Goal: Transaction & Acquisition: Book appointment/travel/reservation

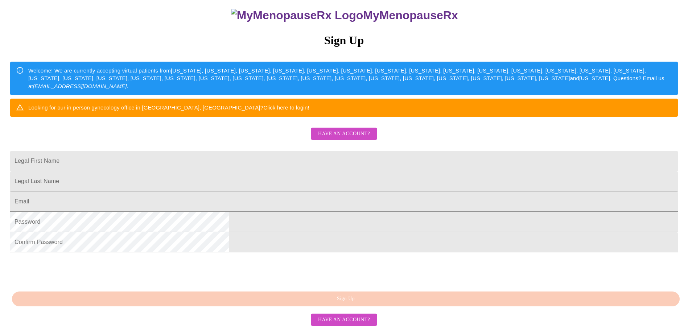
scroll to position [124, 0]
click at [311, 151] on input "Legal First Name" at bounding box center [343, 161] width 667 height 20
drag, startPoint x: 311, startPoint y: 133, endPoint x: 217, endPoint y: 134, distance: 93.9
click at [217, 134] on div "MyMenopauseRx Sign Up Welcome! We are currently accepting virtual patients from…" at bounding box center [344, 131] width 682 height 402
type input "shana"
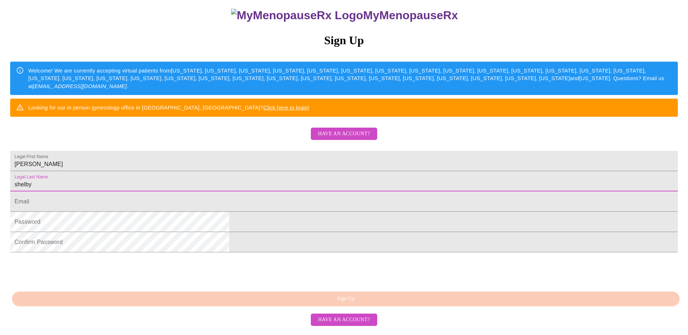
type input "shelby"
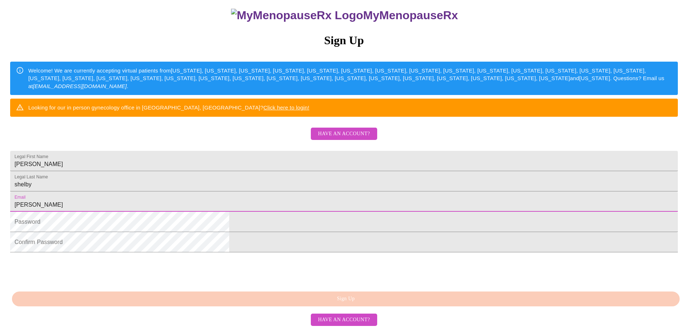
type input "[EMAIL_ADDRESS][DOMAIN_NAME]"
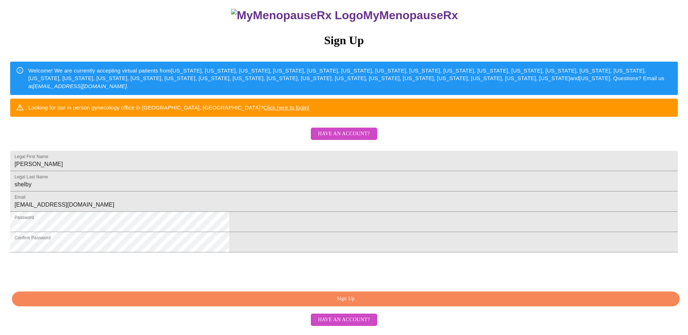
click at [362, 303] on span "Sign Up" at bounding box center [345, 298] width 651 height 9
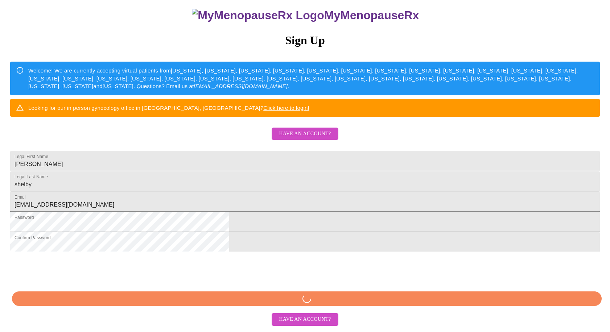
scroll to position [126, 0]
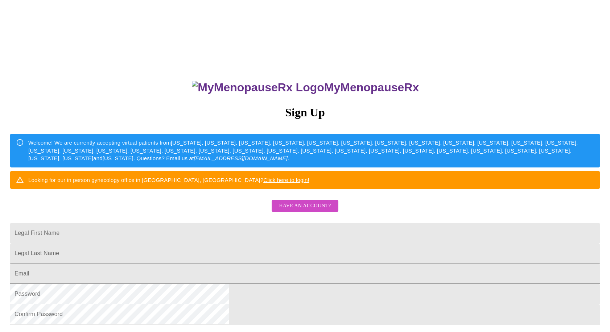
scroll to position [126, 0]
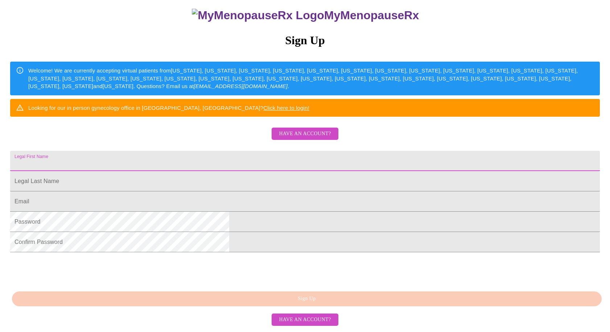
click at [238, 151] on input "Legal First Name" at bounding box center [304, 161] width 589 height 20
click at [271, 151] on input "Legal First Name" at bounding box center [304, 161] width 589 height 20
type input "Shana"
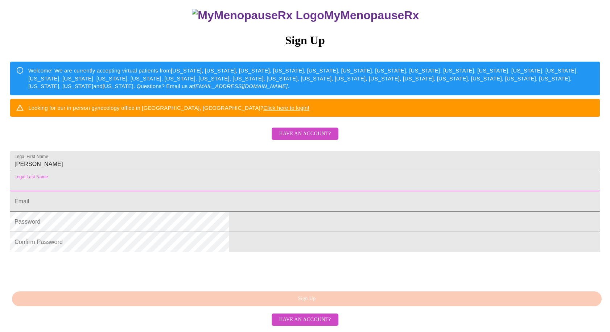
click at [211, 171] on input "Legal First Name" at bounding box center [304, 181] width 589 height 20
type input "Shelby"
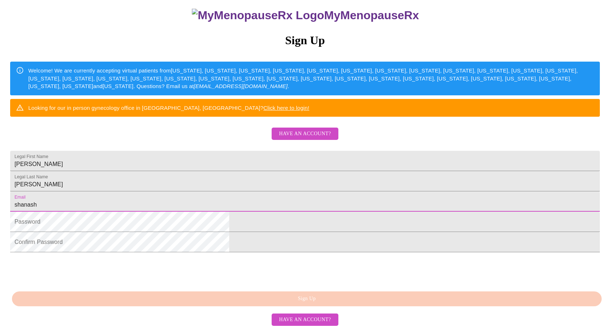
type input "[EMAIL_ADDRESS][DOMAIN_NAME]"
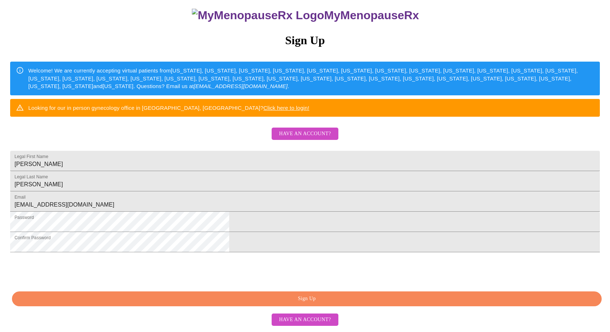
click at [319, 300] on span "Sign Up" at bounding box center [306, 298] width 573 height 9
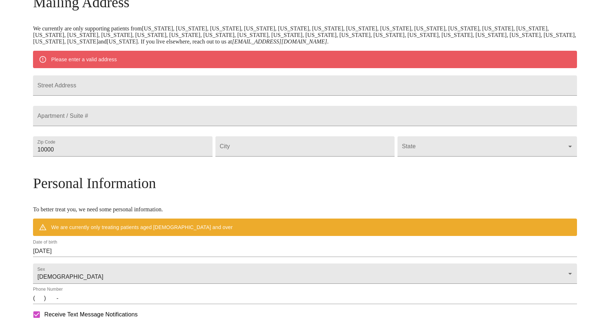
scroll to position [97, 0]
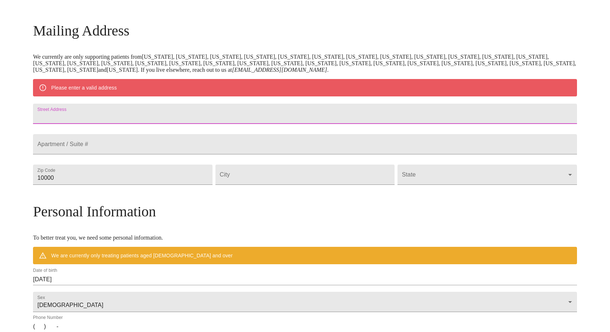
click at [212, 116] on input "Street Address" at bounding box center [304, 114] width 543 height 20
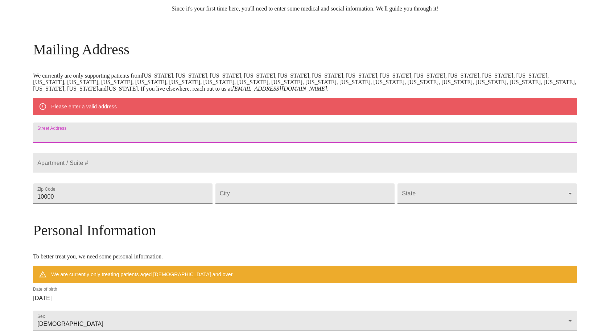
scroll to position [78, 0]
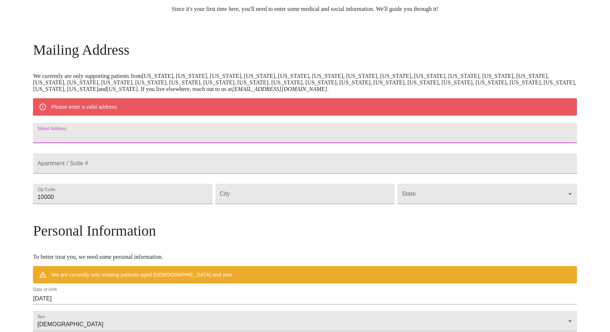
click at [194, 140] on input "Street Address" at bounding box center [304, 133] width 543 height 20
click at [123, 135] on input "Street Address" at bounding box center [304, 133] width 543 height 20
type input "296 B"
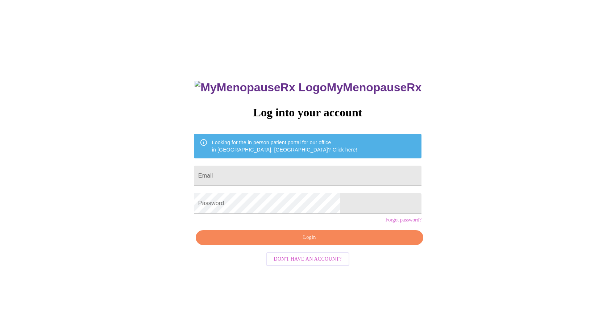
scroll to position [7, 0]
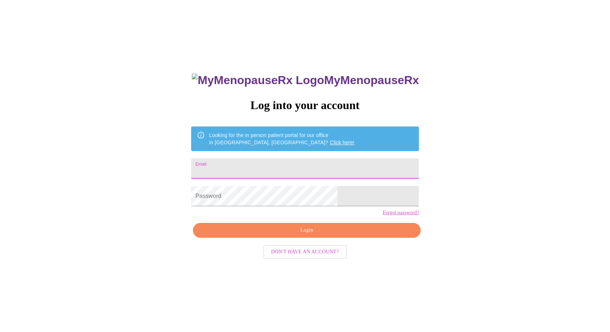
click at [300, 171] on input "Email" at bounding box center [305, 168] width 228 height 20
type input "[EMAIL_ADDRESS][DOMAIN_NAME]"
click at [325, 235] on span "Login" at bounding box center [306, 230] width 211 height 9
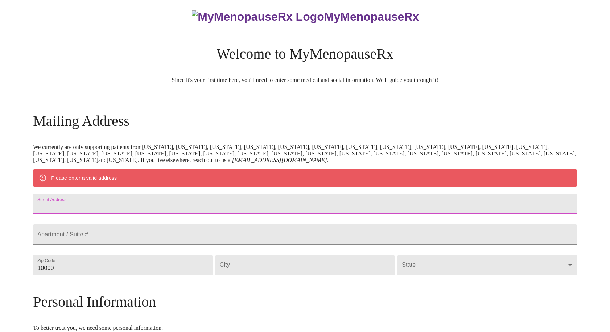
click at [175, 210] on input "Street Address" at bounding box center [304, 204] width 543 height 20
click at [136, 206] on input "Street Address" at bounding box center [304, 204] width 543 height 20
type input "296 Beauvoir Rd"
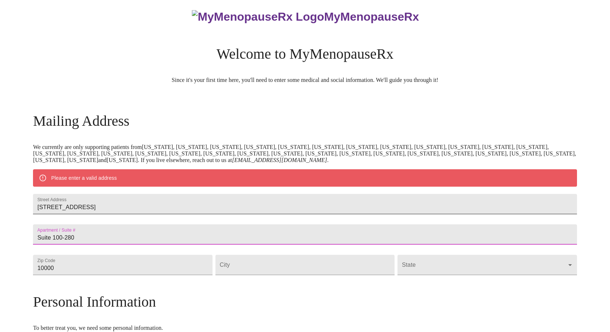
type input "Suite 100-280"
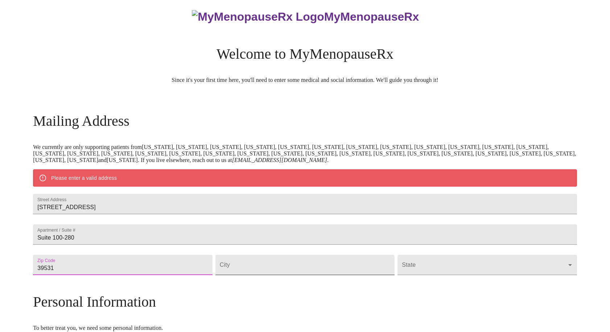
type input "39531"
click at [257, 275] on input "Street Address" at bounding box center [304, 265] width 179 height 20
type input "bilioxi"
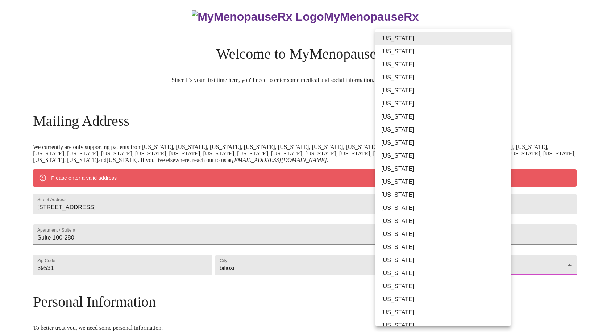
click at [460, 281] on body "MyMenopauseRx Welcome to MyMenopauseRx Since it's your first time here, you'll …" at bounding box center [307, 278] width 609 height 565
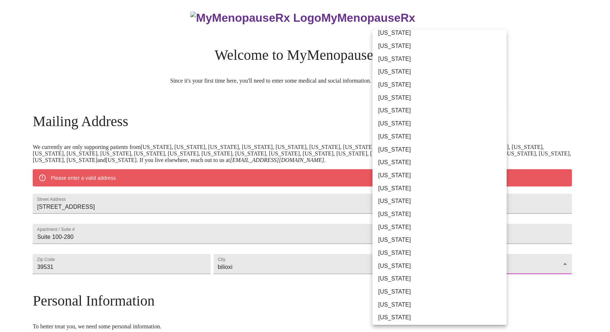
scroll to position [36, 0]
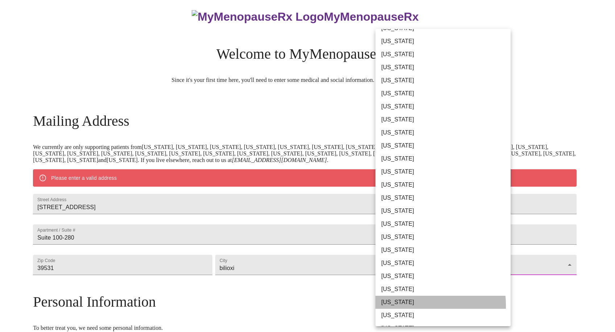
click at [407, 305] on li "Mississippi" at bounding box center [445, 302] width 141 height 13
type input "Mississippi"
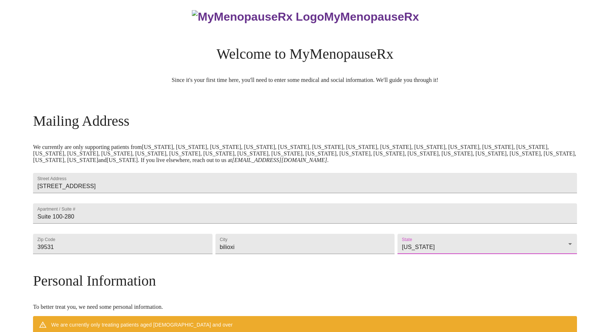
click at [470, 294] on div "Mailing Address We currently are only supporting patients from Alabama, Arizona…" at bounding box center [304, 325] width 543 height 427
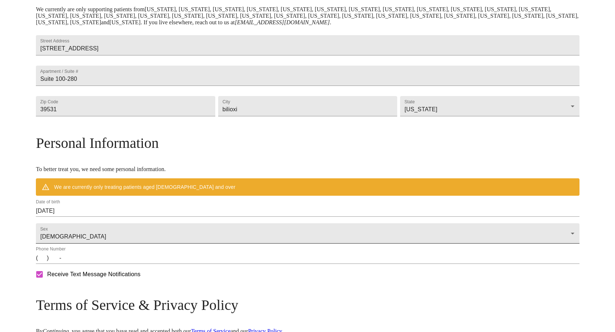
scroll to position [152, 0]
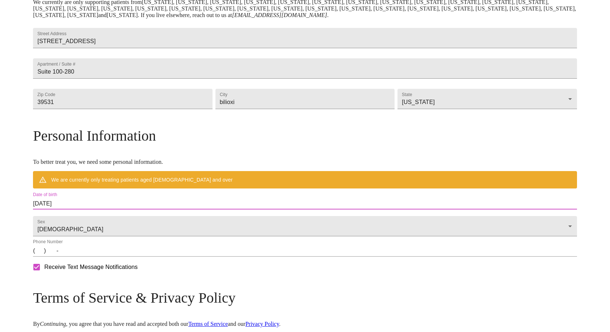
click at [140, 209] on input "08/16/2025" at bounding box center [304, 204] width 543 height 12
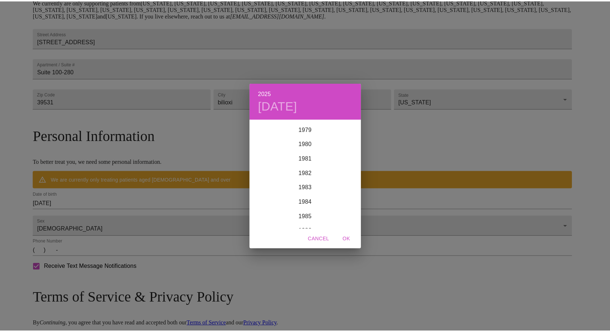
scroll to position [1058, 0]
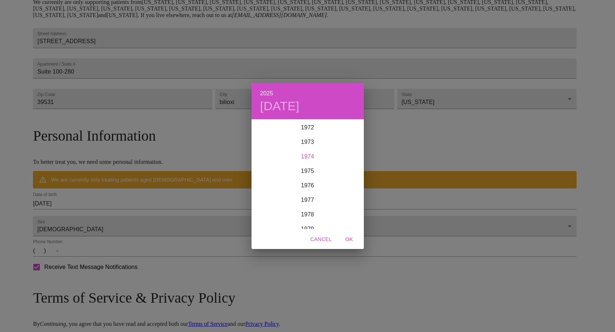
click at [310, 156] on div "1974" at bounding box center [308, 156] width 112 height 14
click at [269, 222] on div "Oct" at bounding box center [270, 215] width 37 height 27
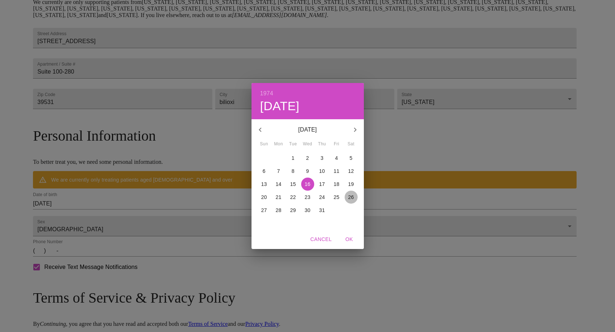
click at [355, 197] on span "26" at bounding box center [351, 197] width 13 height 7
click at [350, 245] on button "OK" at bounding box center [349, 239] width 23 height 13
type input "10/26/1974"
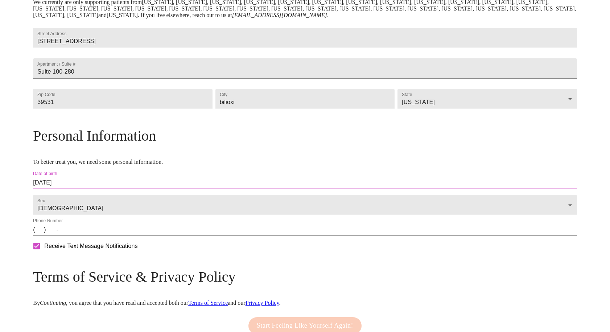
click at [103, 236] on input "(   )    -" at bounding box center [304, 230] width 543 height 12
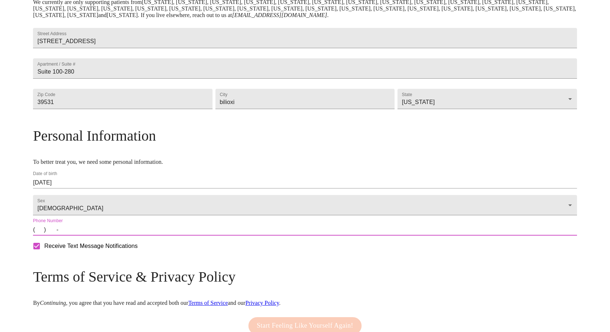
type input "(719) 237-0253"
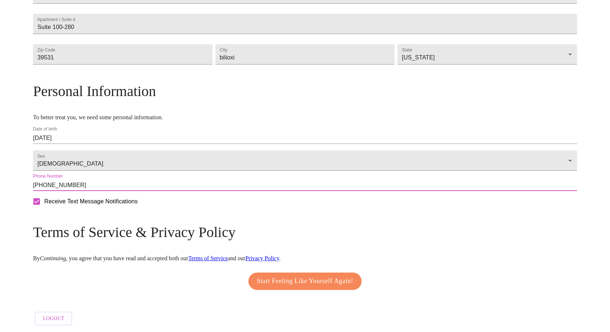
scroll to position [217, 0]
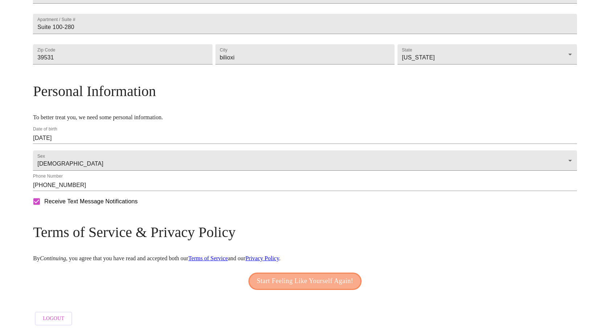
click at [298, 277] on span "Start Feeling Like Yourself Again!" at bounding box center [305, 281] width 96 height 12
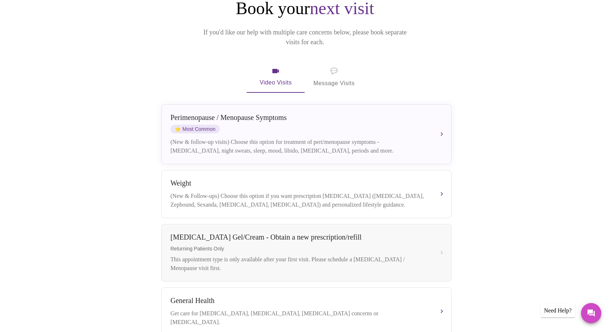
scroll to position [79, 0]
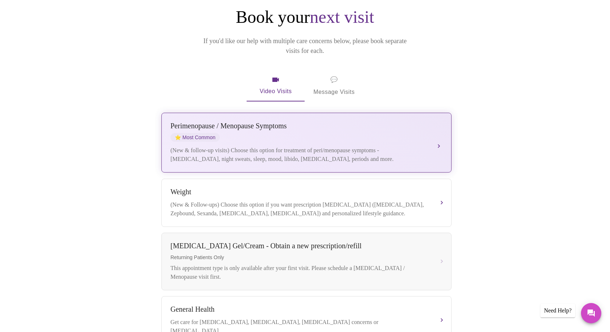
click at [425, 146] on div "(New & follow-up visits) Choose this option for treatment of peri/menopause sym…" at bounding box center [298, 154] width 257 height 17
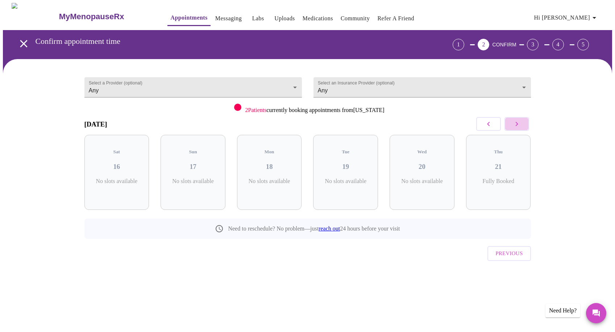
click at [519, 128] on button "button" at bounding box center [516, 124] width 25 height 14
click at [120, 178] on p "1 Slots Left ( 2 Total)" at bounding box center [119, 185] width 26 height 14
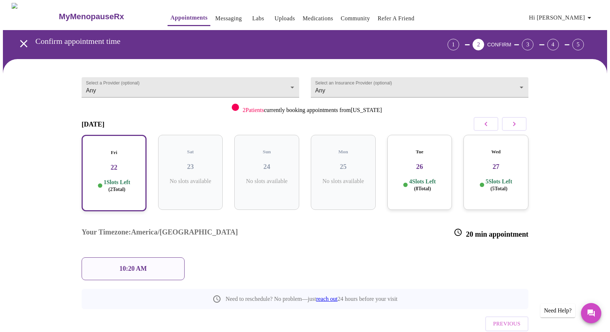
click at [133, 163] on h3 "22" at bounding box center [114, 167] width 52 height 8
click at [157, 257] on div "10:20 AM" at bounding box center [133, 268] width 103 height 23
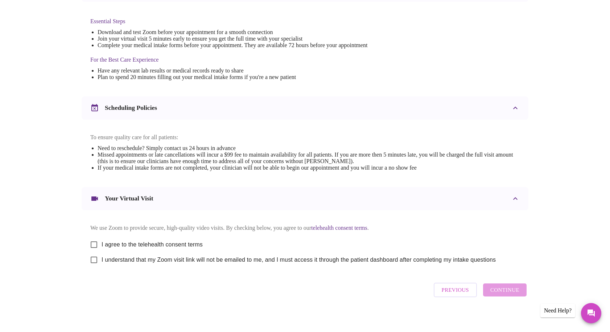
scroll to position [194, 0]
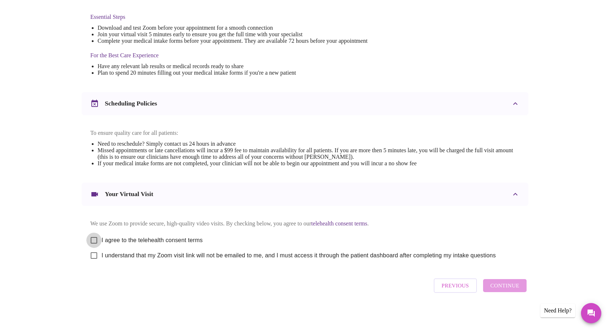
click at [92, 239] on input "I agree to the telehealth consent terms" at bounding box center [93, 240] width 15 height 15
checkbox input "true"
click at [95, 255] on input "I understand that my Zoom visit link will not be emailed to me, and I must acce…" at bounding box center [93, 255] width 15 height 15
checkbox input "true"
click at [507, 290] on span "Continue" at bounding box center [504, 285] width 29 height 9
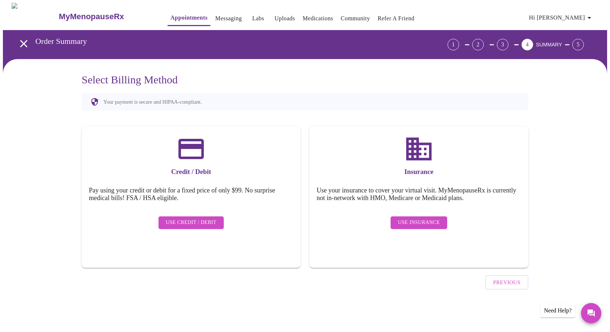
scroll to position [0, 0]
click at [414, 218] on span "Use Insurance" at bounding box center [421, 222] width 42 height 9
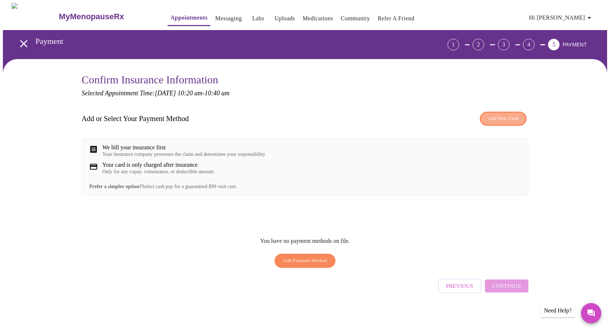
click at [507, 121] on span "Add New Card" at bounding box center [503, 119] width 30 height 8
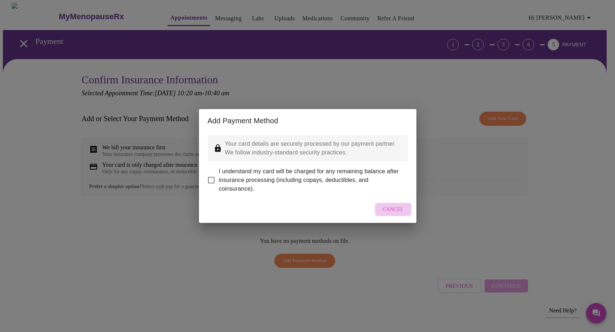
click at [389, 212] on span "Cancel" at bounding box center [393, 209] width 21 height 9
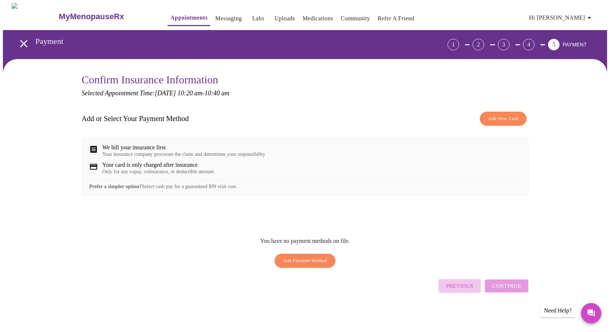
click at [466, 290] on span "Previous" at bounding box center [459, 285] width 27 height 9
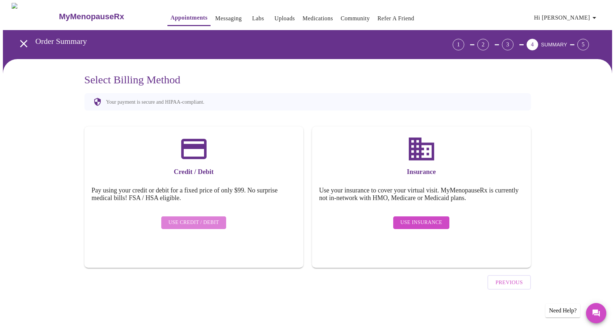
click at [204, 218] on span "Use Credit / Debit" at bounding box center [194, 222] width 51 height 9
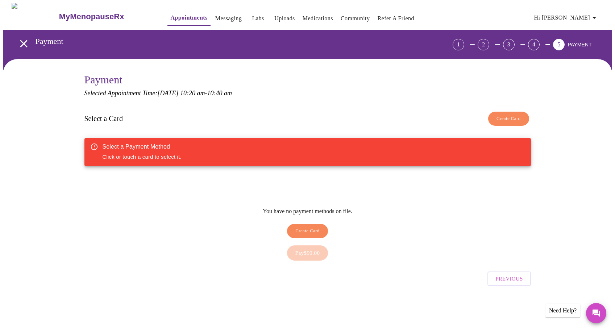
click at [314, 227] on span "Create Card" at bounding box center [307, 231] width 24 height 8
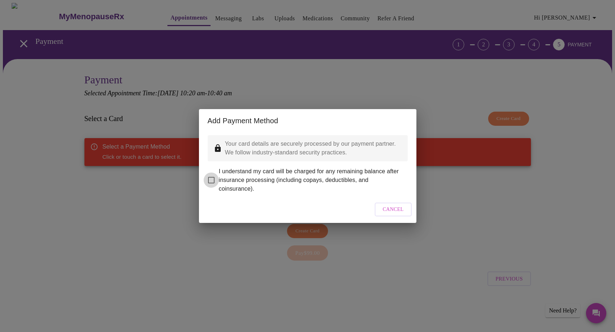
click at [211, 180] on input "I understand my card will be charged for any remaining balance after insurance …" at bounding box center [211, 180] width 15 height 15
checkbox input "true"
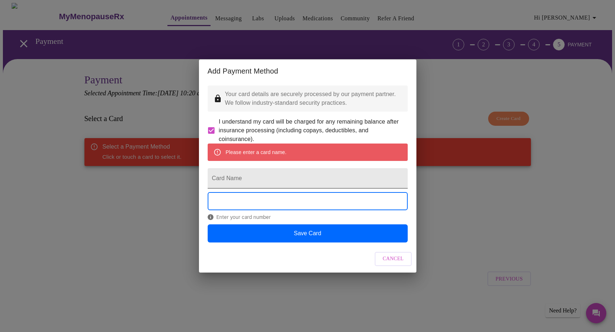
click at [245, 179] on input "Card Name" at bounding box center [308, 178] width 200 height 20
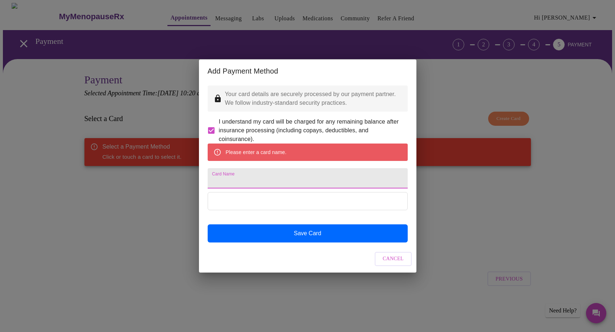
click at [451, 190] on div "Add Payment Method Your card details are securely processed by our payment part…" at bounding box center [307, 166] width 615 height 332
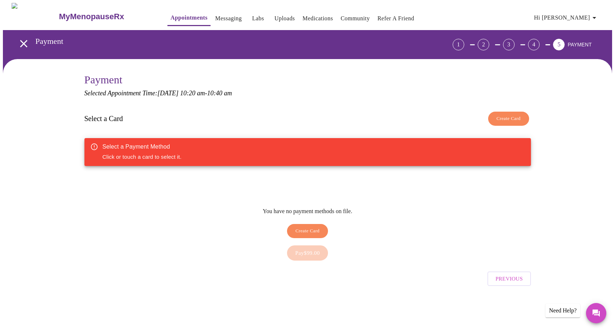
click at [311, 227] on span "Create Card" at bounding box center [307, 231] width 24 height 8
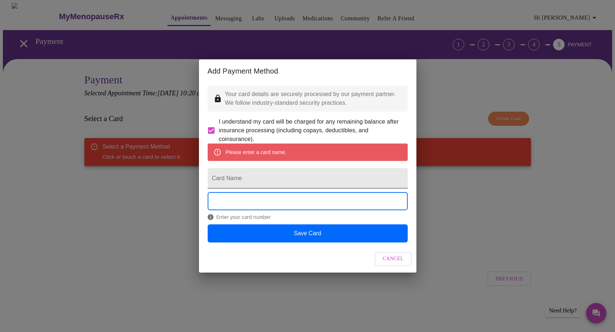
click at [234, 183] on input "Card Name" at bounding box center [308, 178] width 200 height 20
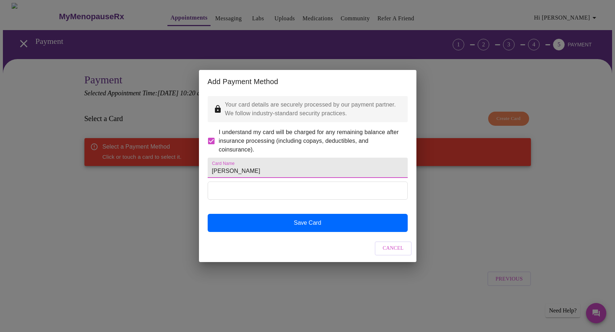
type input "shana n shelby"
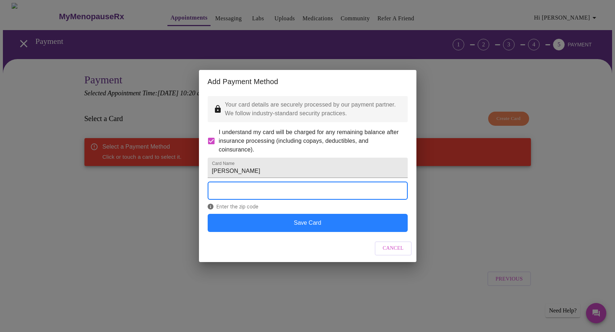
click at [319, 232] on button "Save Card" at bounding box center [308, 223] width 200 height 18
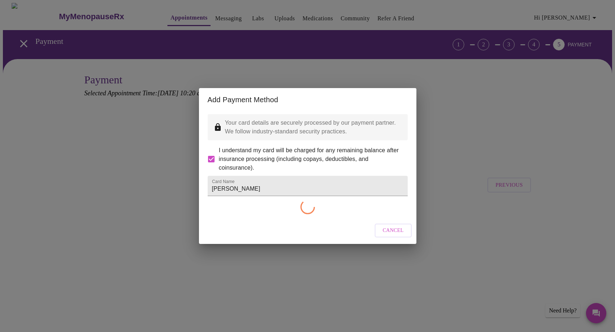
checkbox input "false"
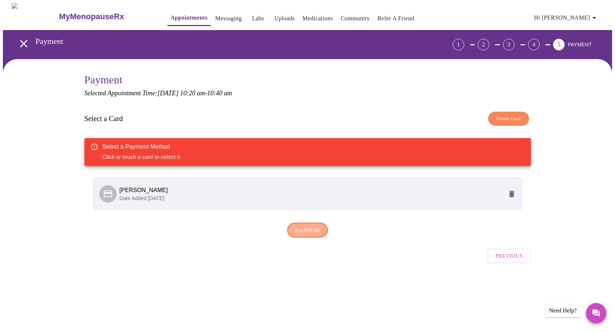
click at [312, 231] on span "Pay $99.00" at bounding box center [307, 229] width 25 height 9
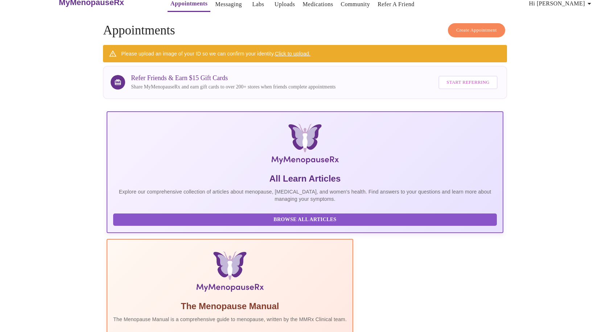
scroll to position [13, 0]
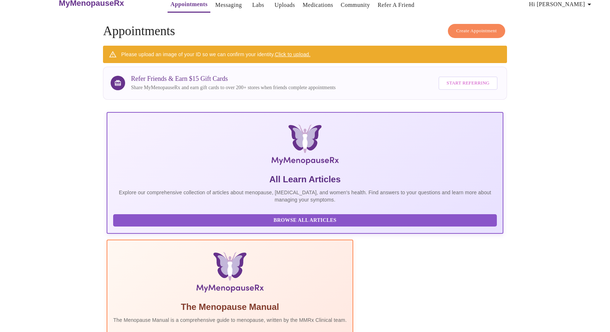
click at [292, 53] on link "Click to upload." at bounding box center [293, 54] width 36 height 6
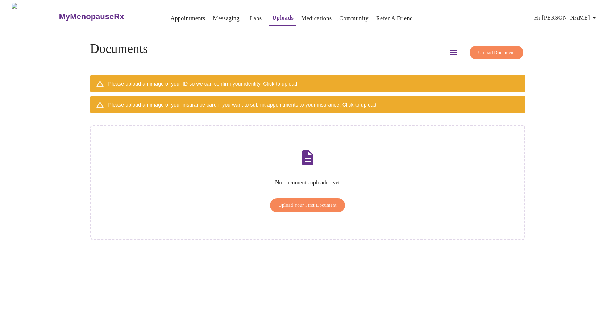
click at [291, 82] on span "Click to upload" at bounding box center [280, 84] width 34 height 6
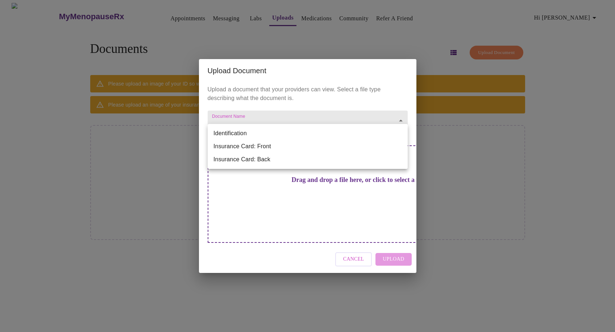
click at [399, 134] on body "MyMenopauseRx Appointments Messaging Labs Uploads Medications Community Refer a…" at bounding box center [307, 169] width 609 height 332
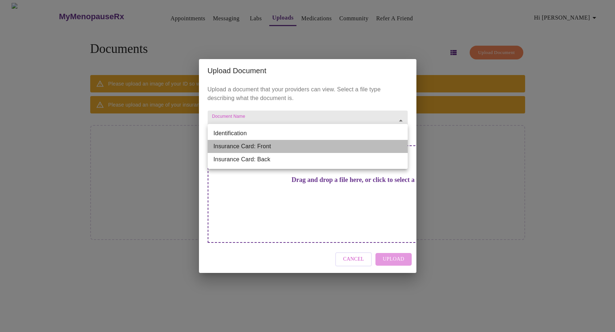
click at [280, 149] on li "Insurance Card: Front" at bounding box center [308, 146] width 200 height 13
type input "Insurance Card: Front"
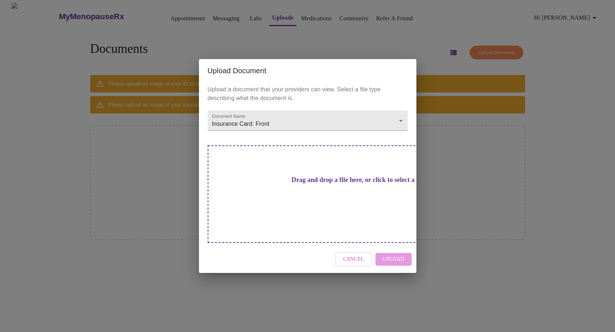
click at [273, 179] on div "Drag and drop a file here, or click to select a file" at bounding box center [359, 193] width 302 height 97
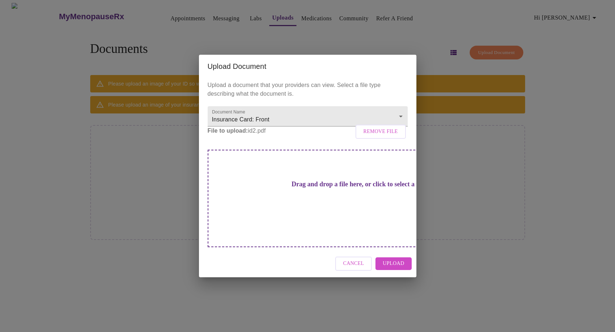
click at [394, 259] on span "Upload" at bounding box center [393, 263] width 21 height 9
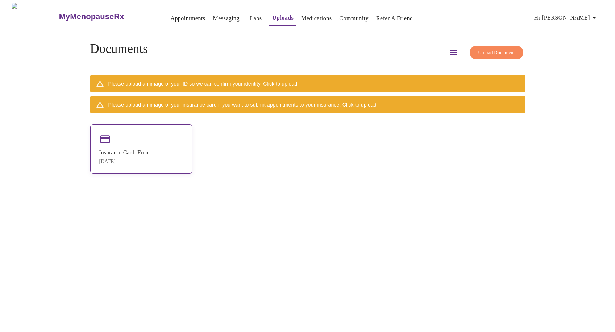
click at [143, 153] on div "Insurance Card: Front" at bounding box center [124, 152] width 51 height 7
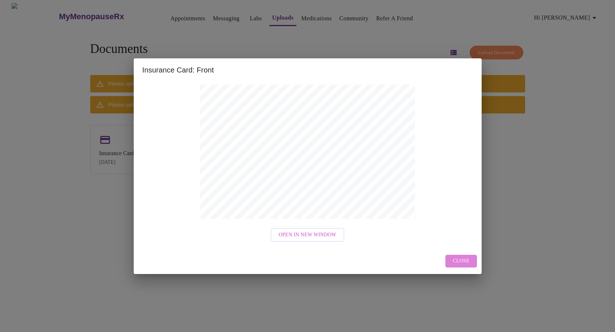
click at [464, 265] on span "Close" at bounding box center [461, 261] width 17 height 9
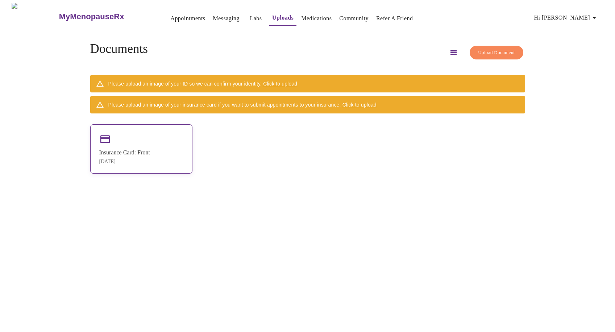
click at [177, 138] on div "Insurance Card: Front Aug 16, 2025" at bounding box center [141, 148] width 102 height 49
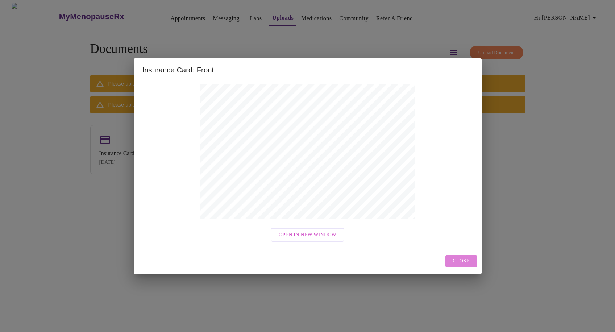
click at [468, 262] on span "Close" at bounding box center [461, 261] width 17 height 9
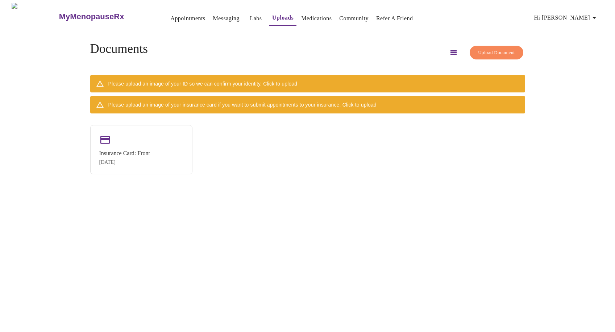
click at [287, 81] on span "Click to upload" at bounding box center [280, 84] width 34 height 6
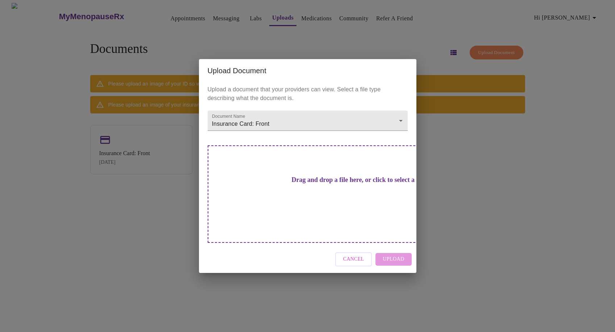
click at [323, 200] on div "Drag and drop a file here, or click to select a file" at bounding box center [359, 193] width 302 height 97
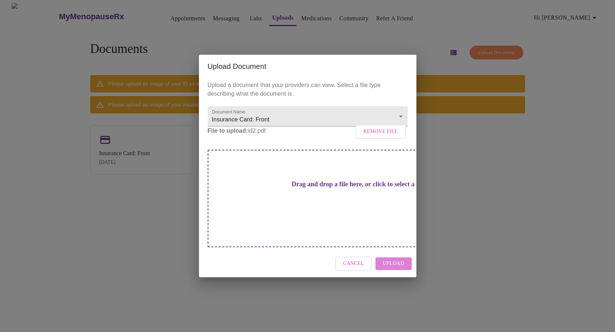
click at [396, 259] on span "Upload" at bounding box center [393, 263] width 21 height 9
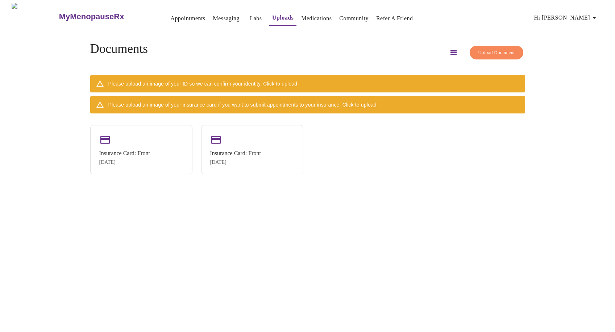
click at [377, 102] on span "Click to upload" at bounding box center [359, 105] width 34 height 6
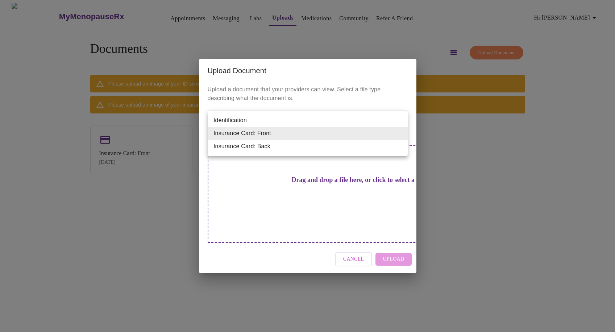
click at [304, 138] on body "MyMenopauseRx Appointments Messaging Labs Uploads Medications Community Refer a…" at bounding box center [307, 169] width 609 height 332
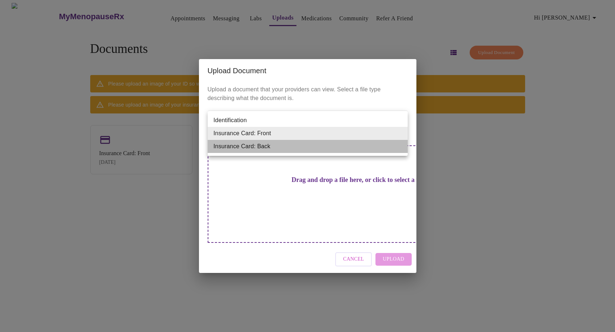
click at [274, 148] on li "Insurance Card: Back" at bounding box center [308, 146] width 200 height 13
type input "Insurance Card: Back"
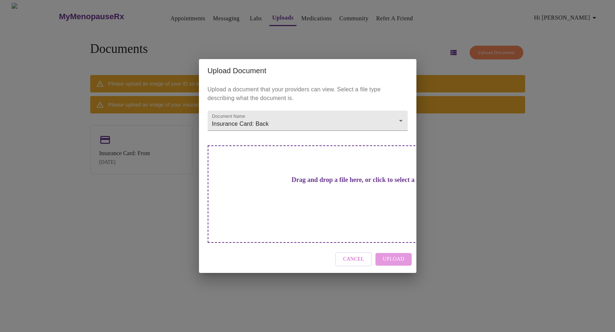
click at [262, 179] on div "Drag and drop a file here, or click to select a file" at bounding box center [359, 193] width 302 height 97
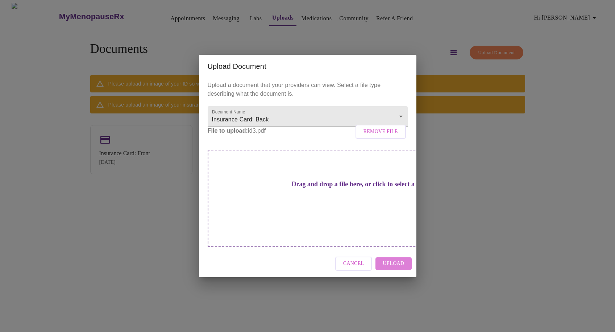
click at [397, 259] on span "Upload" at bounding box center [393, 263] width 21 height 9
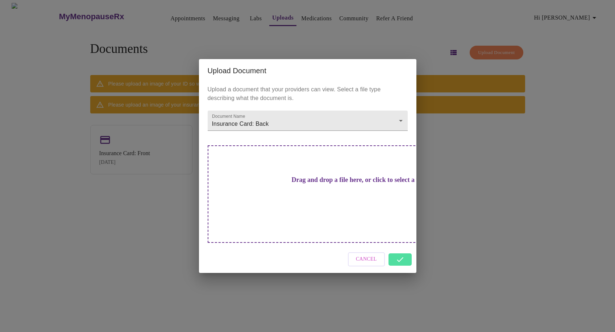
click at [402, 248] on div "Cancel" at bounding box center [307, 259] width 217 height 27
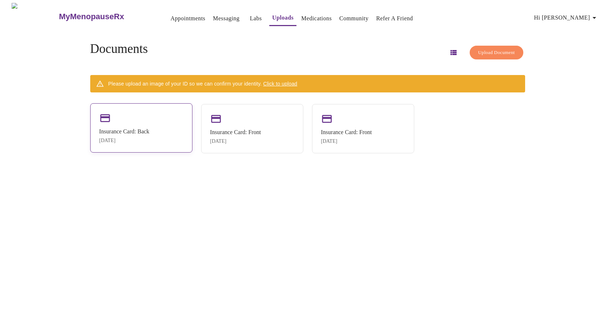
click at [149, 134] on div "Insurance Card: Back" at bounding box center [124, 131] width 50 height 7
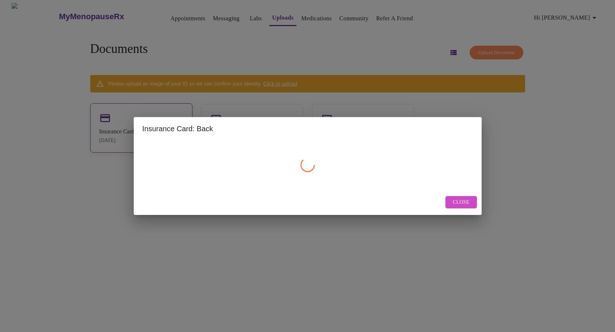
click at [149, 134] on div "Insurance Card: Back" at bounding box center [308, 128] width 348 height 23
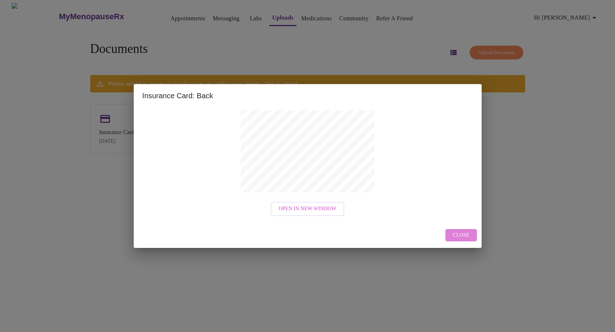
click at [464, 240] on button "Close" at bounding box center [460, 235] width 31 height 13
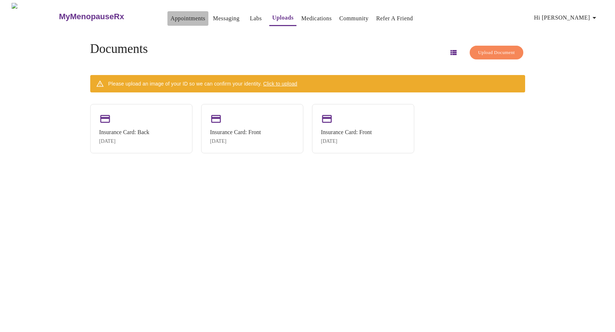
click at [175, 15] on link "Appointments" at bounding box center [187, 18] width 35 height 10
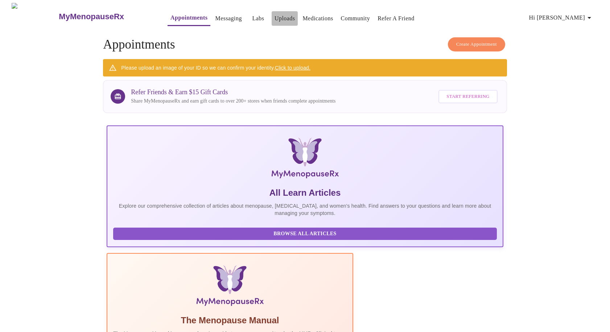
click at [277, 15] on link "Uploads" at bounding box center [284, 18] width 21 height 10
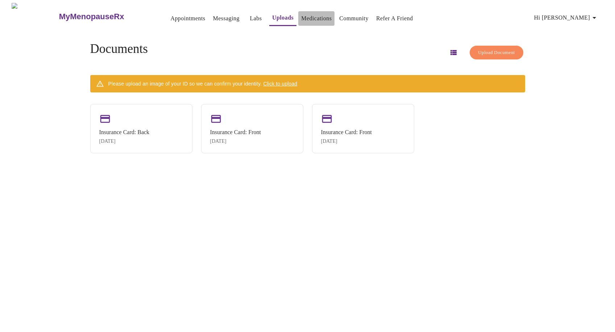
click at [302, 14] on link "Medications" at bounding box center [316, 18] width 30 height 10
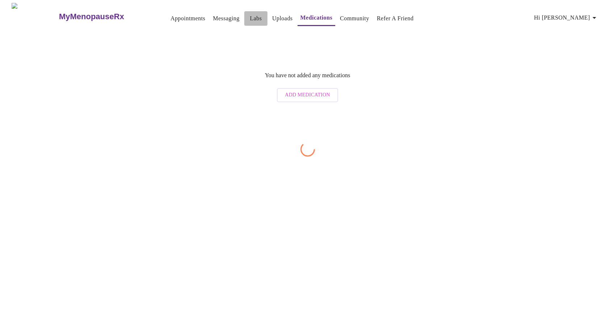
click at [250, 17] on link "Labs" at bounding box center [256, 18] width 12 height 10
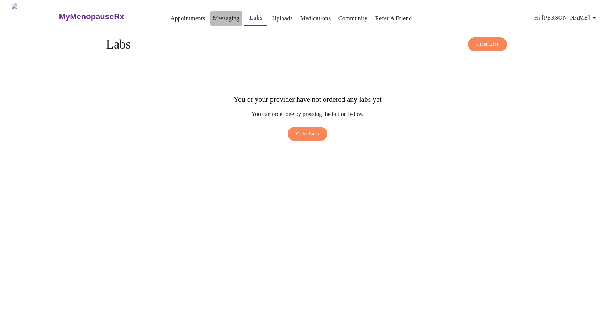
click at [216, 20] on link "Messaging" at bounding box center [226, 18] width 26 height 10
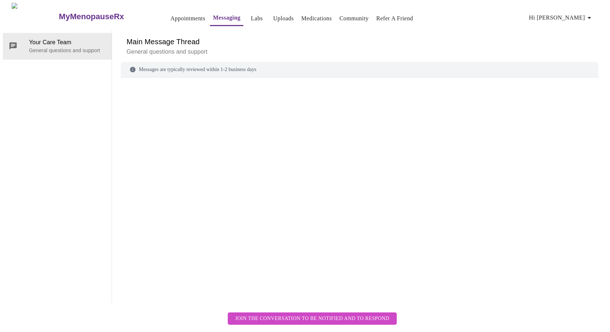
scroll to position [27, 0]
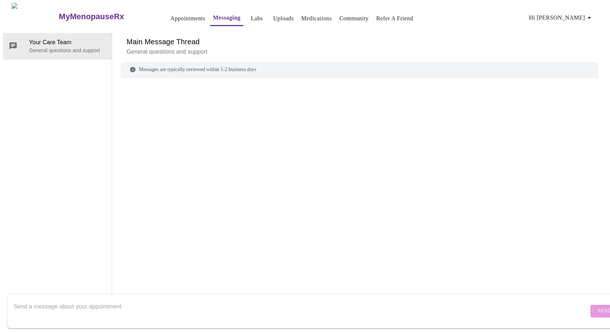
click at [157, 36] on h6 "Main Message Thread" at bounding box center [359, 42] width 466 height 12
click at [172, 13] on link "Appointments" at bounding box center [187, 18] width 35 height 10
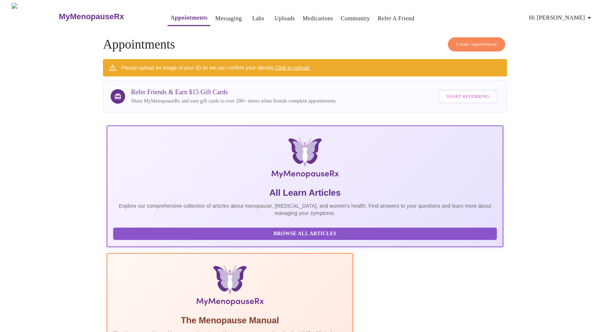
click at [591, 17] on icon "button" at bounding box center [589, 18] width 4 height 2
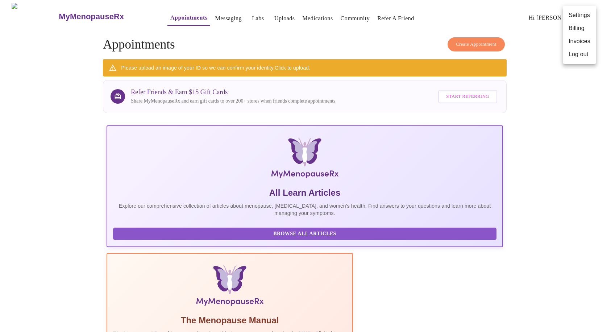
click at [537, 128] on div at bounding box center [307, 166] width 615 height 332
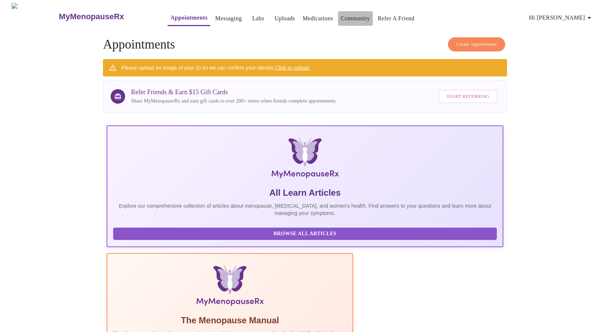
click at [352, 17] on link "Community" at bounding box center [355, 18] width 29 height 10
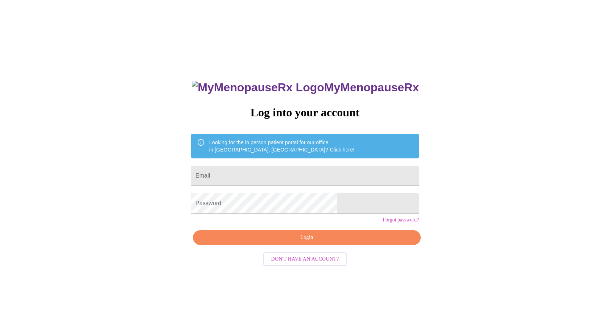
scroll to position [7, 0]
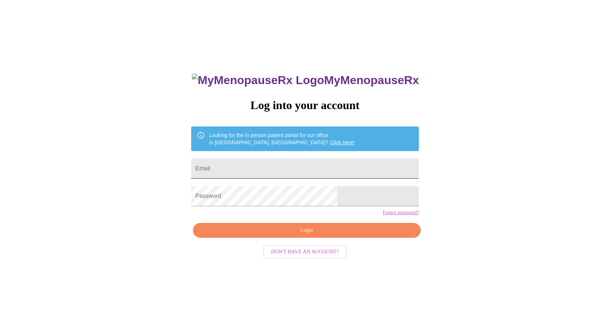
click at [284, 172] on input "Email" at bounding box center [305, 168] width 228 height 20
type input "[EMAIL_ADDRESS][DOMAIN_NAME]"
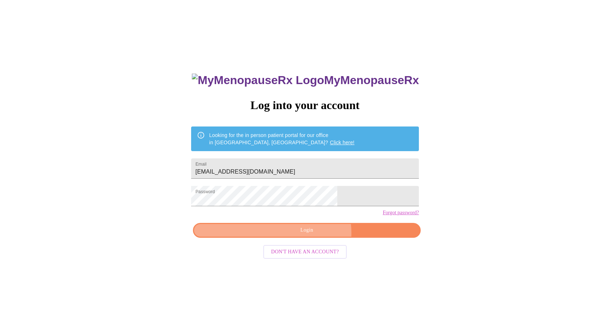
click at [313, 235] on span "Login" at bounding box center [306, 230] width 211 height 9
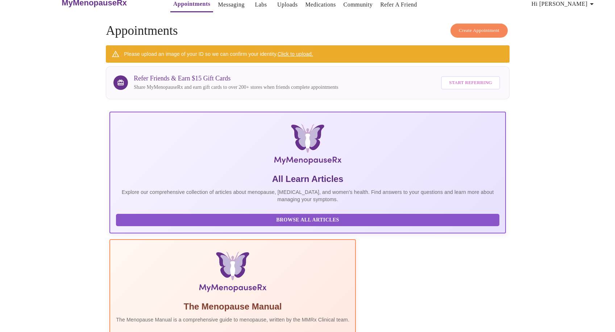
scroll to position [13, 0]
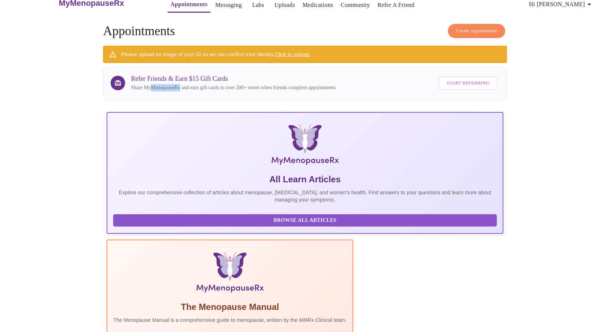
drag, startPoint x: 177, startPoint y: 83, endPoint x: 153, endPoint y: 81, distance: 24.3
click at [153, 81] on div "Refer Friends & Earn $15 Gift Cards Share MyMenopauseRx and earn gift cards to …" at bounding box center [233, 83] width 204 height 16
click at [586, 4] on span "Hi [PERSON_NAME]" at bounding box center [561, 4] width 65 height 10
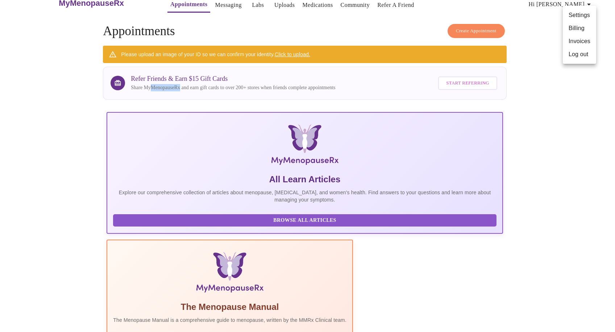
click at [586, 53] on li "Log out" at bounding box center [579, 54] width 33 height 13
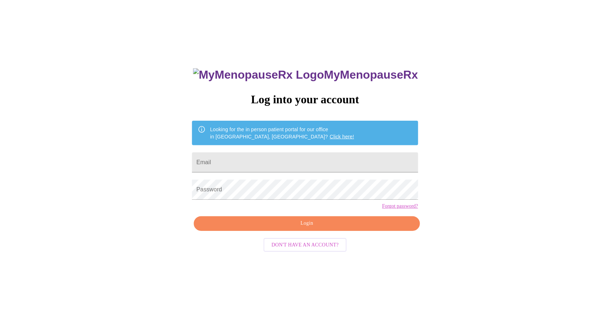
scroll to position [7, 0]
